Goal: Information Seeking & Learning: Learn about a topic

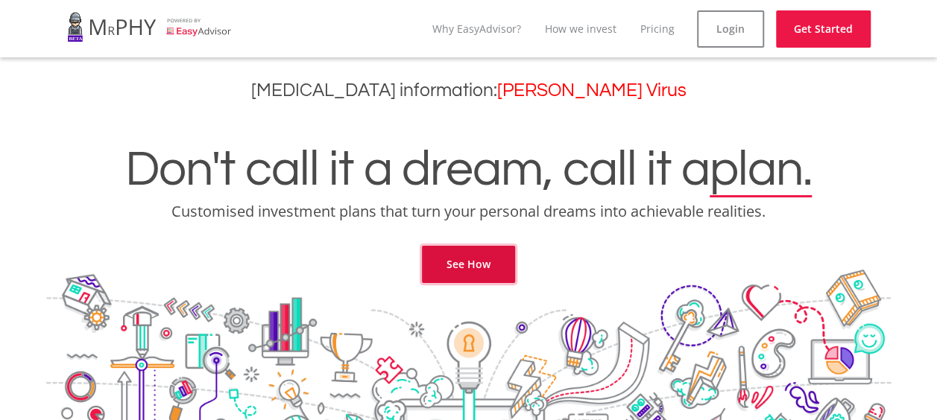
click at [474, 261] on link "See How" at bounding box center [468, 264] width 93 height 37
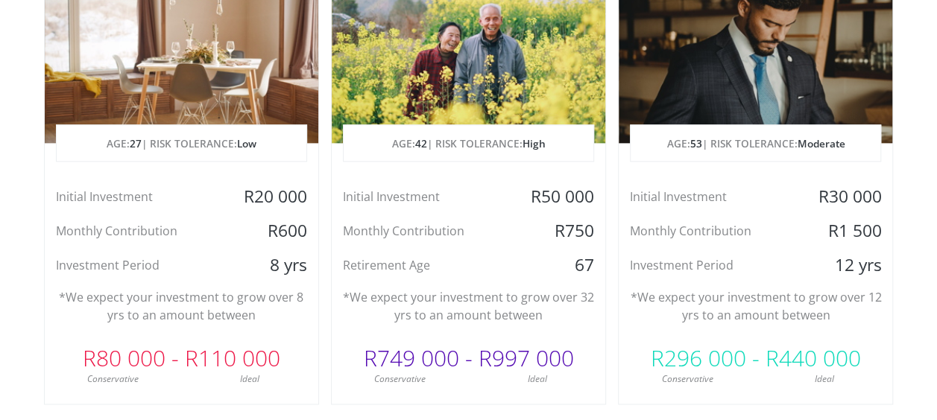
scroll to position [844, 0]
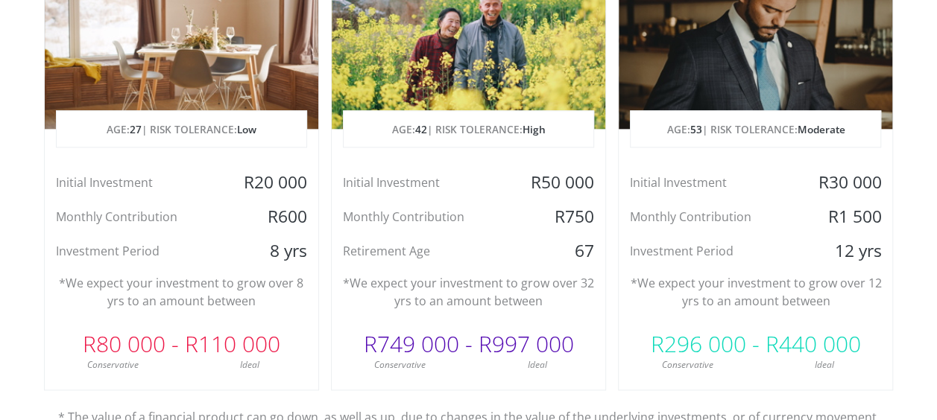
click at [577, 217] on div "R750" at bounding box center [559, 217] width 91 height 22
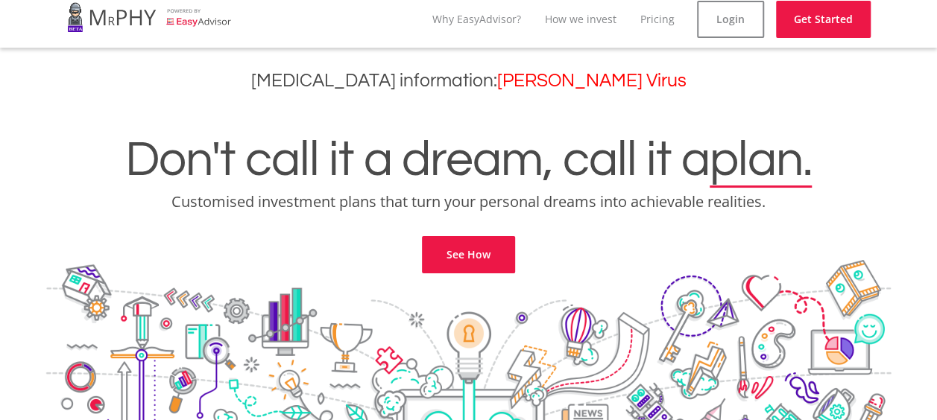
scroll to position [0, 0]
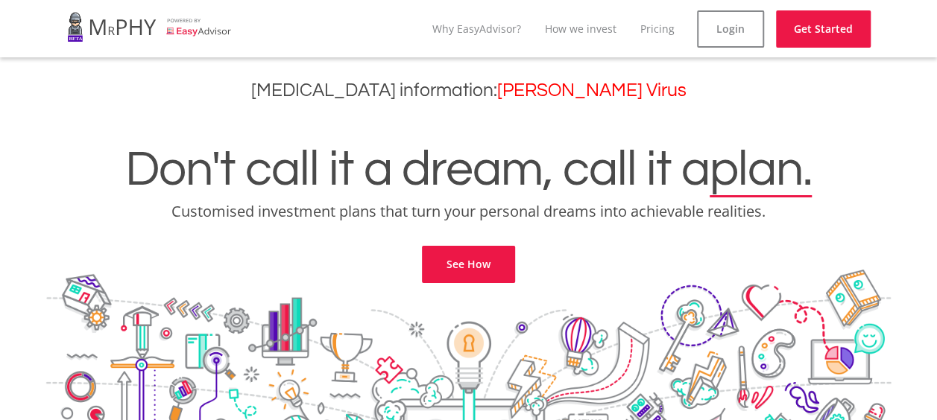
click at [417, 177] on h1 "Don't call it a dream, call it a plan." at bounding box center [468, 170] width 914 height 51
click at [459, 270] on link "See How" at bounding box center [468, 264] width 93 height 37
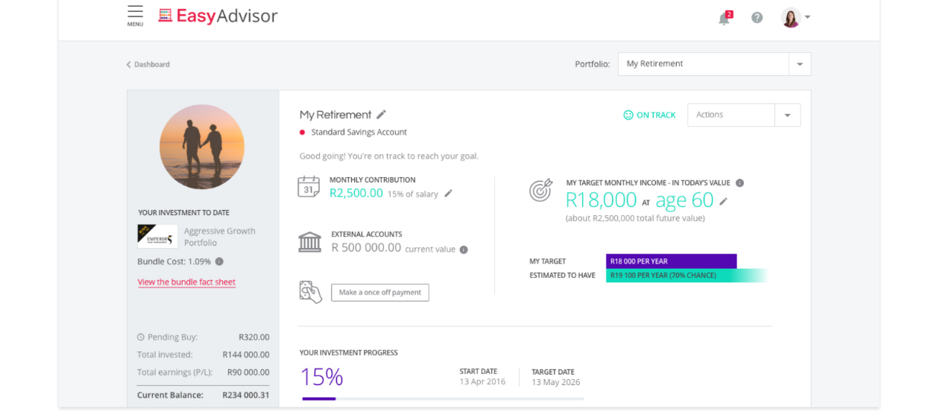
scroll to position [2286, 0]
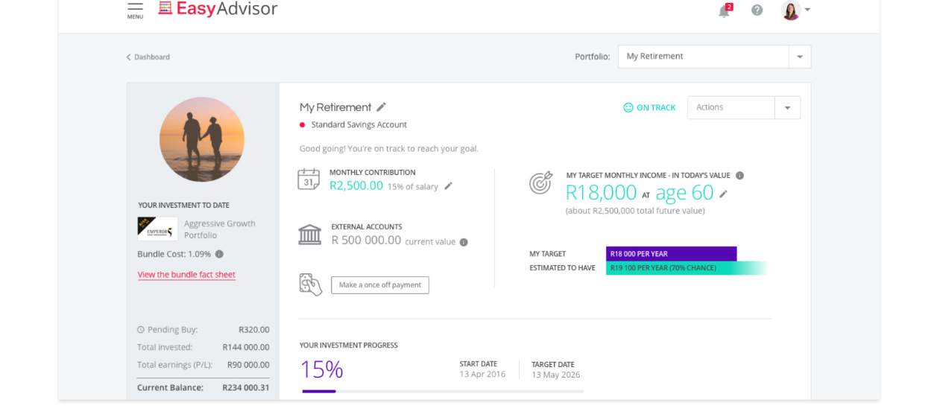
click at [635, 186] on img at bounding box center [468, 183] width 827 height 446
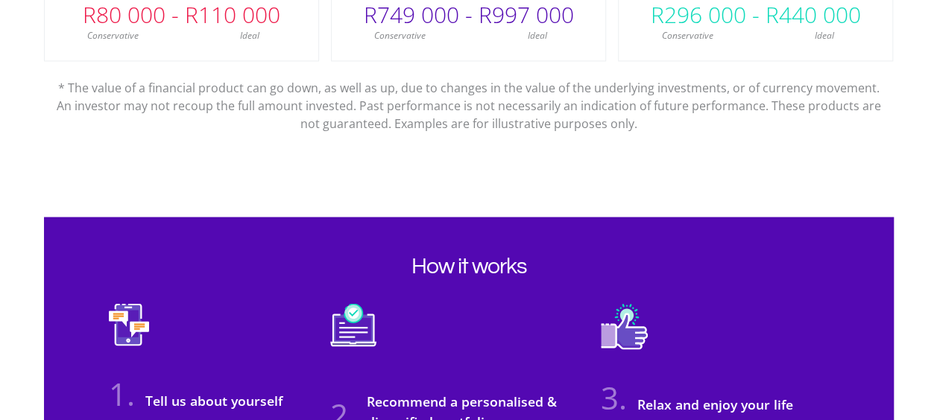
scroll to position [1233, 0]
